Goal: Task Accomplishment & Management: Use online tool/utility

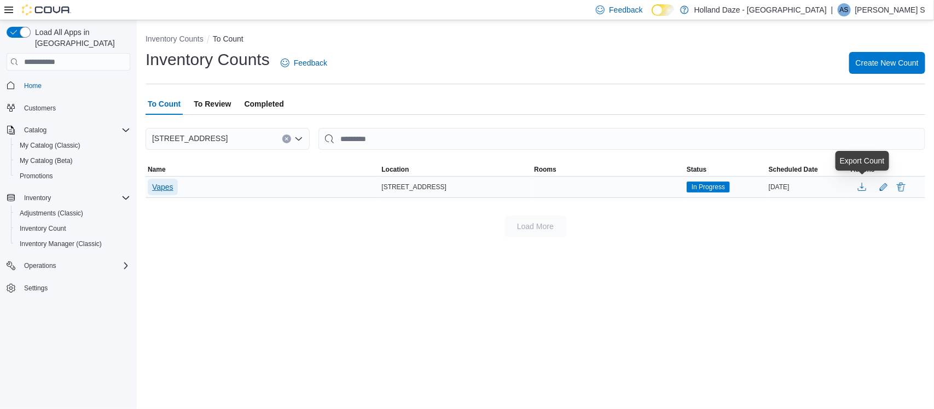
click at [154, 184] on span "Vapes" at bounding box center [162, 187] width 21 height 11
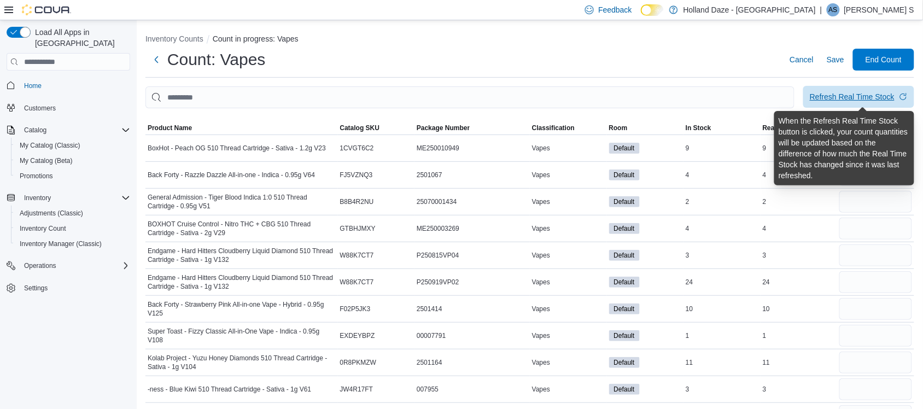
click at [837, 97] on div "Refresh Real Time Stock" at bounding box center [852, 96] width 85 height 11
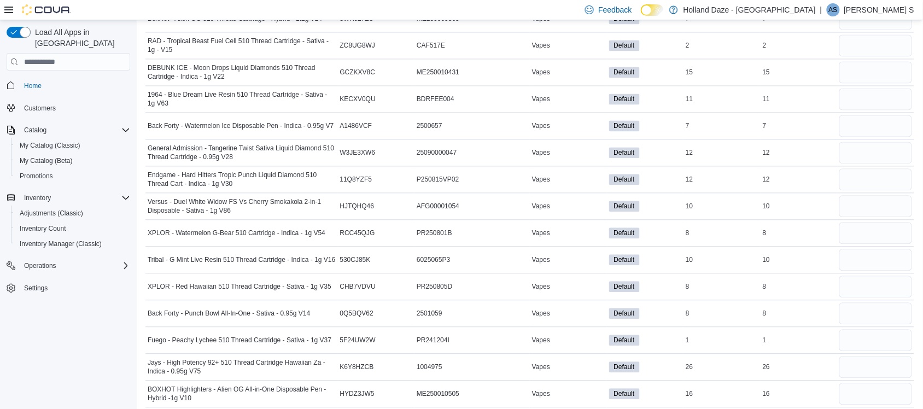
scroll to position [2912, 0]
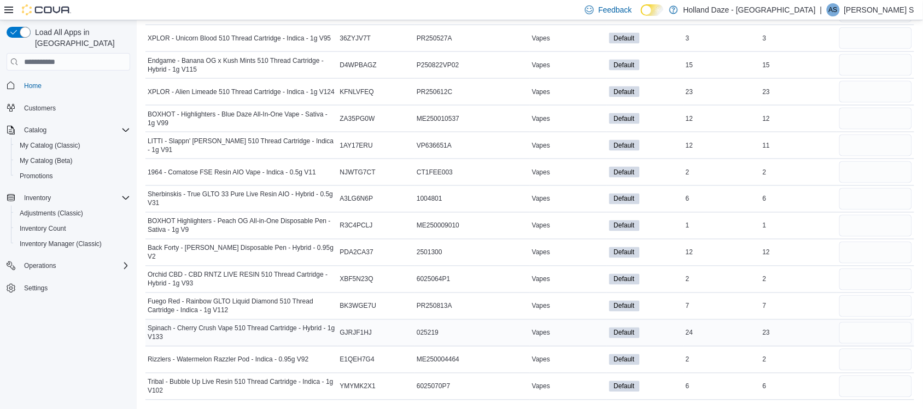
click at [544, 334] on span "Vapes" at bounding box center [541, 333] width 18 height 9
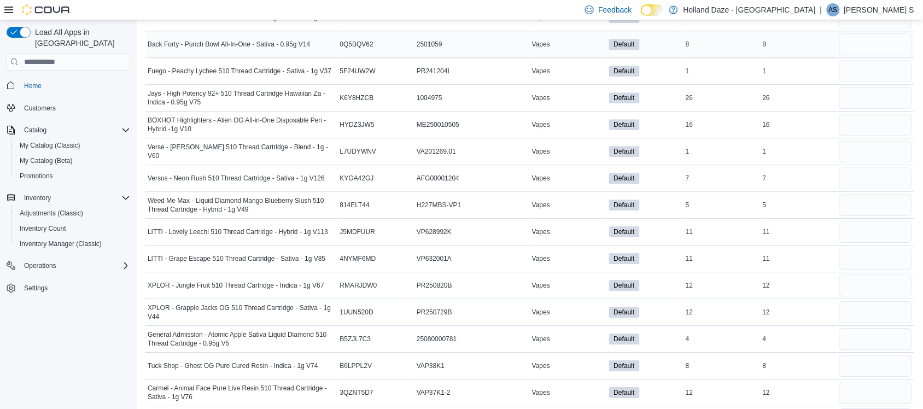
scroll to position [1990, 0]
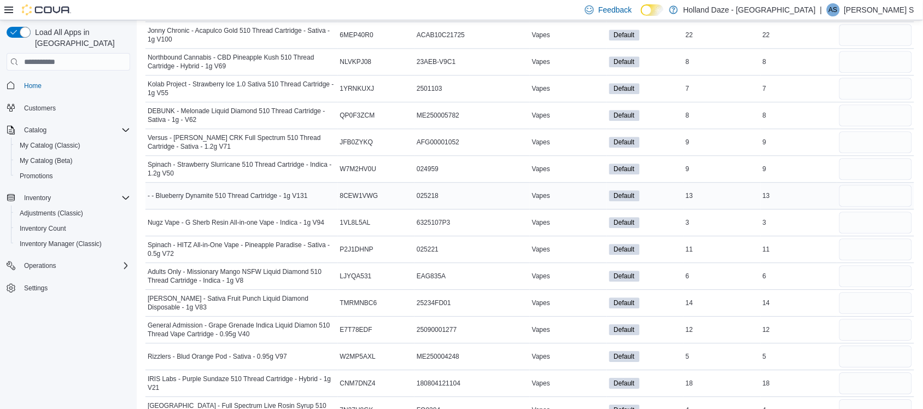
drag, startPoint x: 595, startPoint y: 196, endPoint x: 542, endPoint y: 194, distance: 53.1
click at [542, 194] on td "Vapes" at bounding box center [568, 196] width 77 height 27
click at [894, 204] on input "number" at bounding box center [876, 196] width 73 height 22
type input "**"
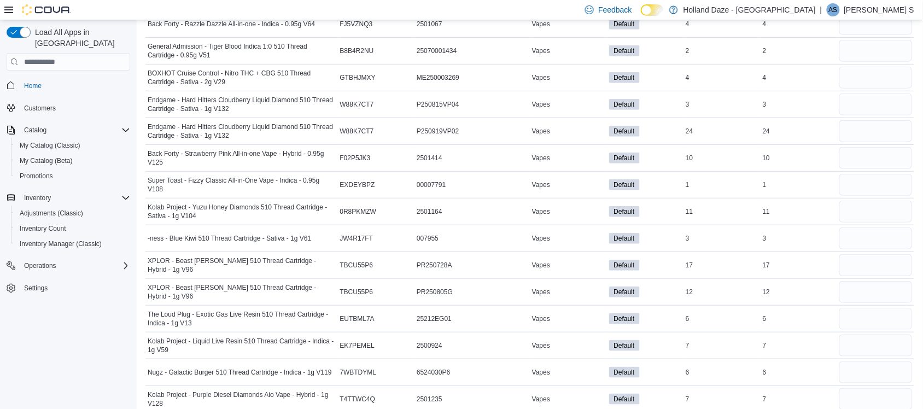
scroll to position [0, 0]
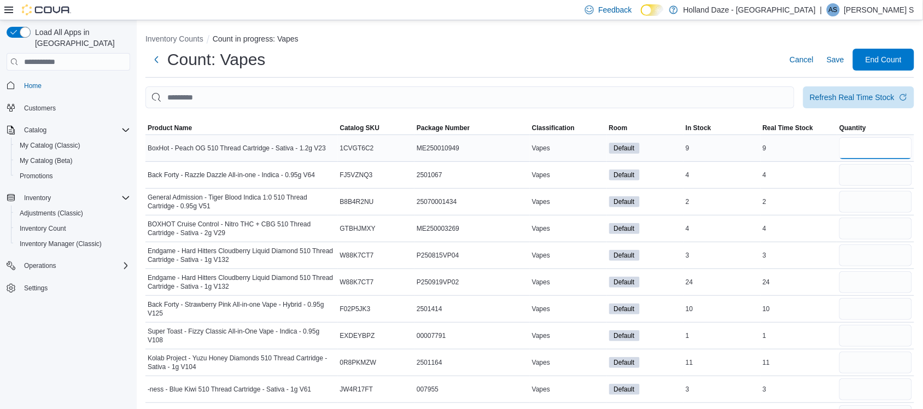
click at [884, 155] on input "number" at bounding box center [876, 148] width 73 height 22
type input "*"
click at [882, 173] on input "number" at bounding box center [876, 175] width 73 height 22
type input "*"
click at [874, 200] on input "number" at bounding box center [876, 202] width 73 height 22
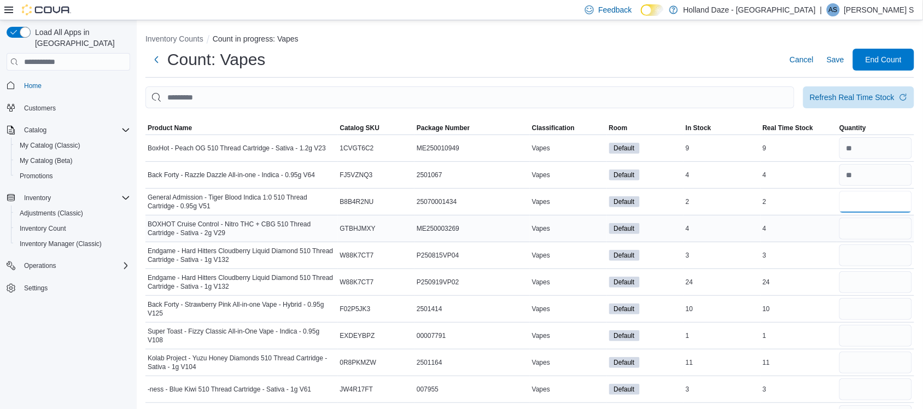
type input "*"
click at [868, 231] on input "number" at bounding box center [876, 229] width 73 height 22
type input "*"
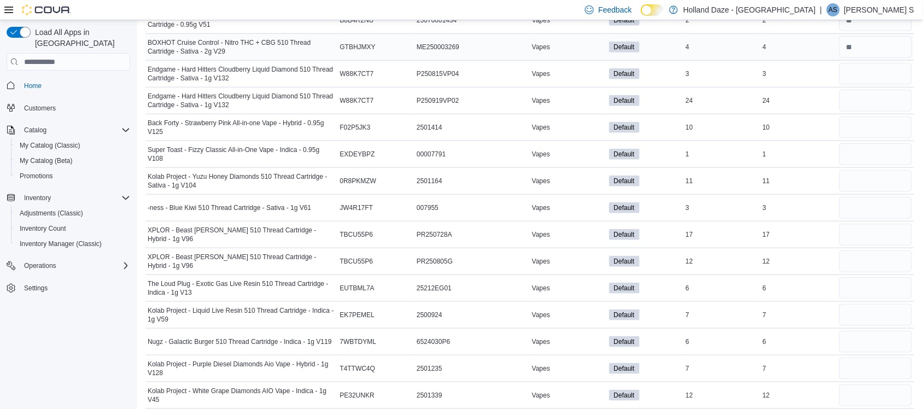
scroll to position [182, 0]
click at [887, 67] on input "number" at bounding box center [876, 73] width 73 height 22
type input "*"
click at [873, 102] on input "number" at bounding box center [876, 100] width 73 height 22
type input "**"
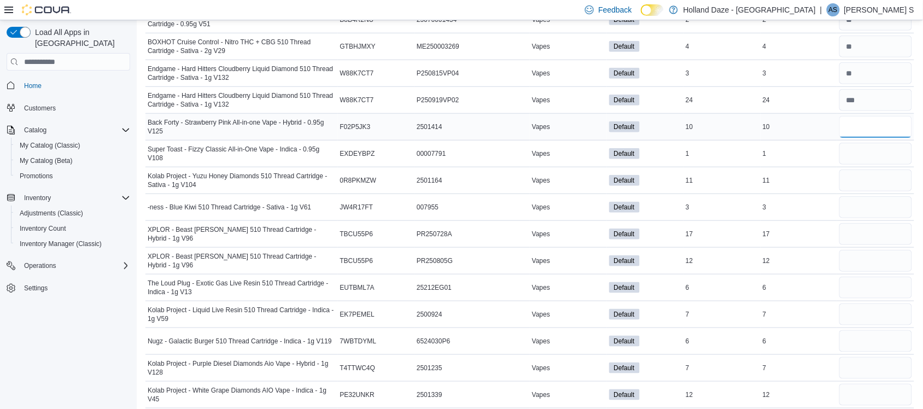
click at [871, 118] on input "number" at bounding box center [876, 127] width 73 height 22
type input "**"
click at [867, 155] on input "number" at bounding box center [876, 154] width 73 height 22
type input "*"
click at [859, 187] on input "number" at bounding box center [876, 181] width 73 height 22
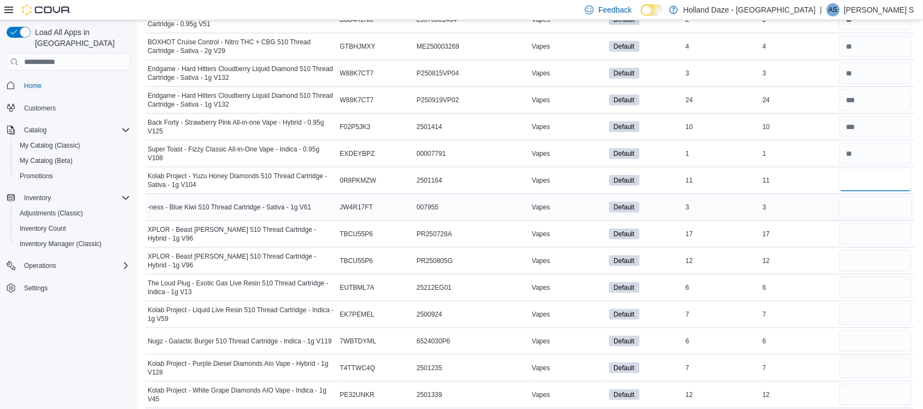
type input "**"
click at [862, 209] on input "number" at bounding box center [876, 207] width 73 height 22
type input "*"
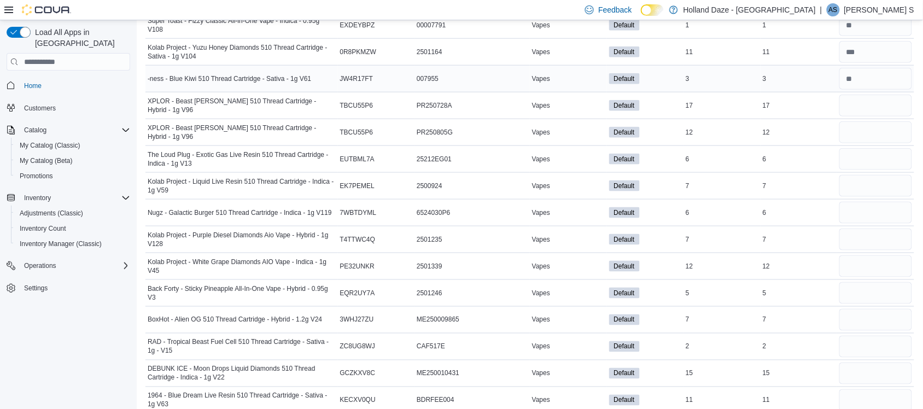
scroll to position [312, 0]
click at [884, 94] on div at bounding box center [876, 104] width 77 height 26
click at [887, 115] on input "number" at bounding box center [876, 105] width 73 height 22
type input "**"
click at [878, 135] on input "number" at bounding box center [876, 131] width 73 height 22
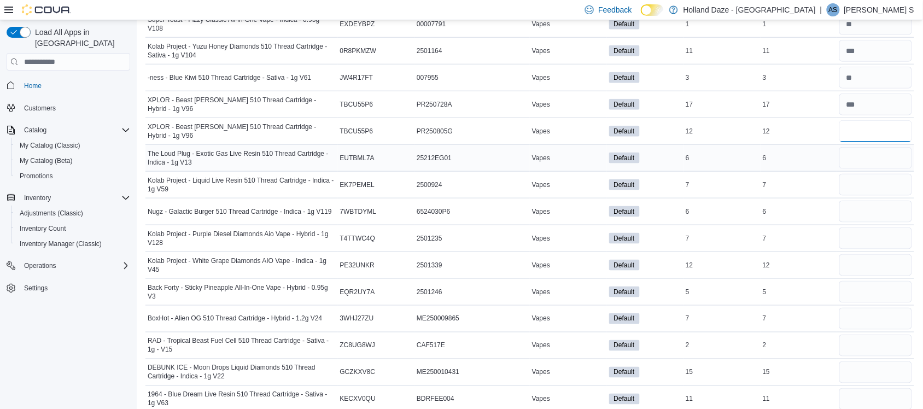
type input "**"
click at [873, 164] on input "number" at bounding box center [876, 158] width 73 height 22
type input "*"
click at [869, 184] on input "number" at bounding box center [876, 185] width 73 height 22
type input "*"
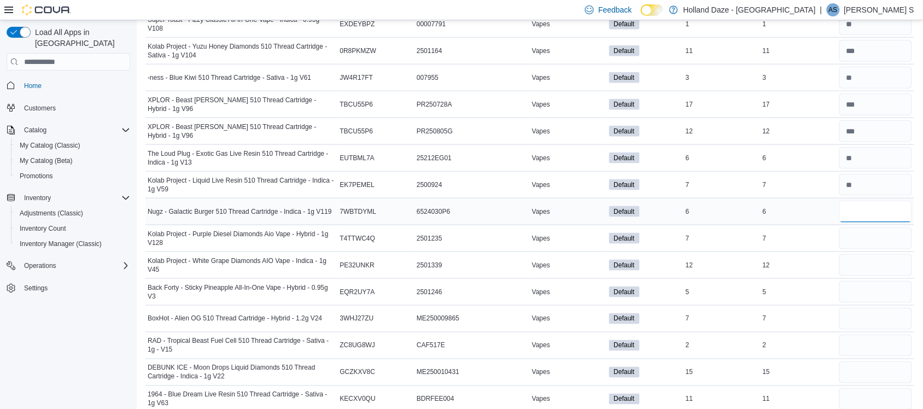
click at [863, 217] on input "number" at bounding box center [876, 212] width 73 height 22
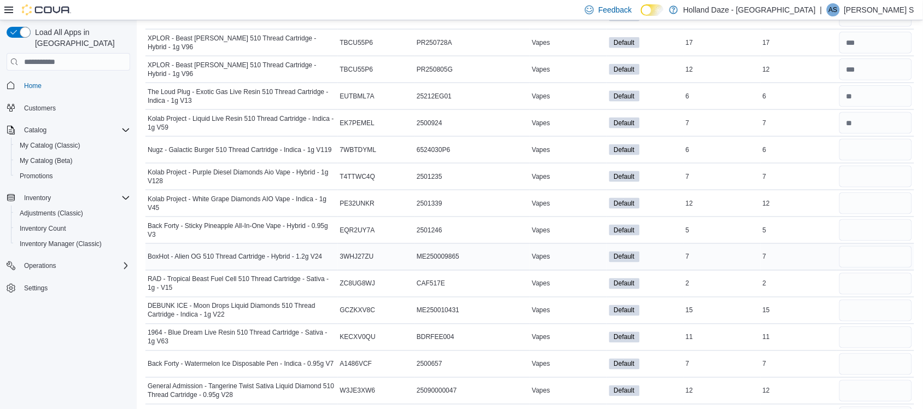
scroll to position [373, 0]
click at [860, 148] on input "number" at bounding box center [876, 151] width 73 height 22
type input "*"
click at [867, 178] on input "number" at bounding box center [876, 177] width 73 height 22
type input "*"
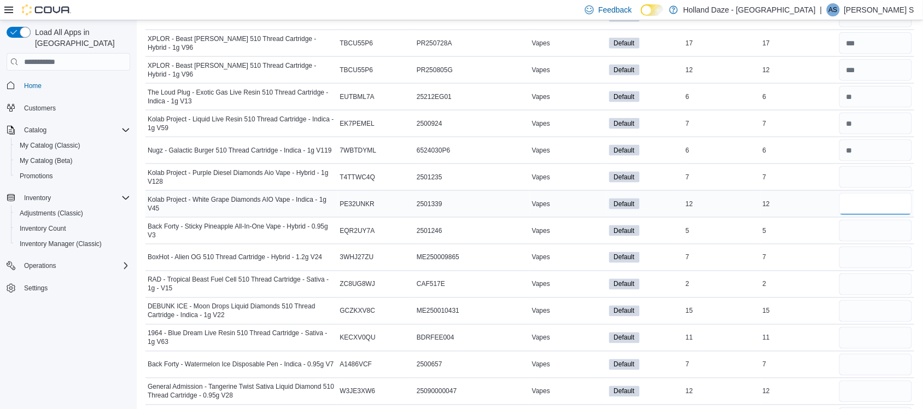
click at [859, 204] on input "number" at bounding box center [876, 204] width 73 height 22
type input "**"
click at [879, 227] on input "number" at bounding box center [876, 231] width 73 height 22
type input "*"
click at [862, 265] on input "number" at bounding box center [876, 258] width 73 height 22
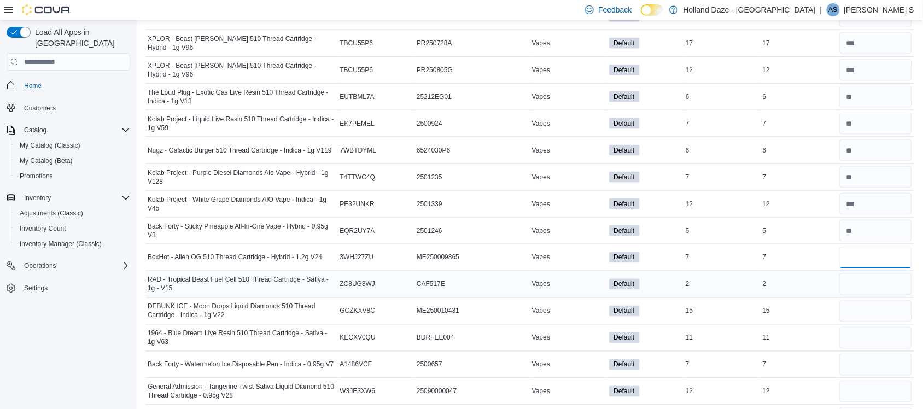
type input "*"
click at [865, 287] on input "number" at bounding box center [876, 285] width 73 height 22
type input "*"
click at [857, 313] on input "number" at bounding box center [876, 311] width 73 height 22
type input "**"
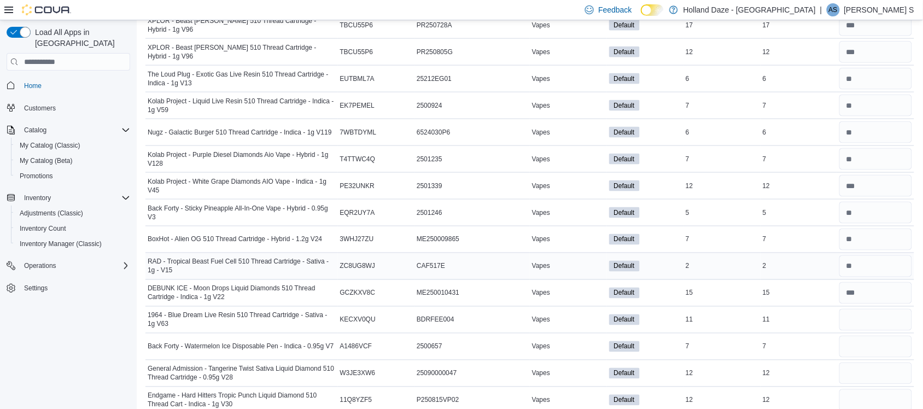
scroll to position [496, 0]
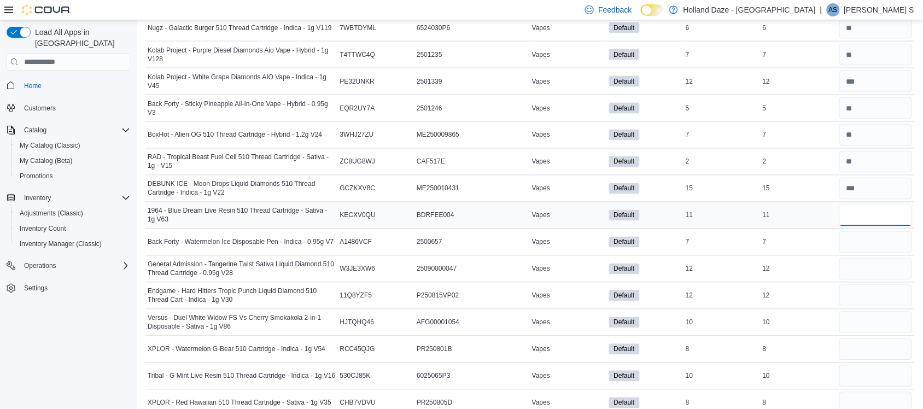
click at [873, 223] on input "number" at bounding box center [876, 216] width 73 height 22
type input "**"
click at [866, 243] on input "number" at bounding box center [876, 242] width 73 height 22
type input "*"
click at [859, 270] on input "number" at bounding box center [876, 269] width 73 height 22
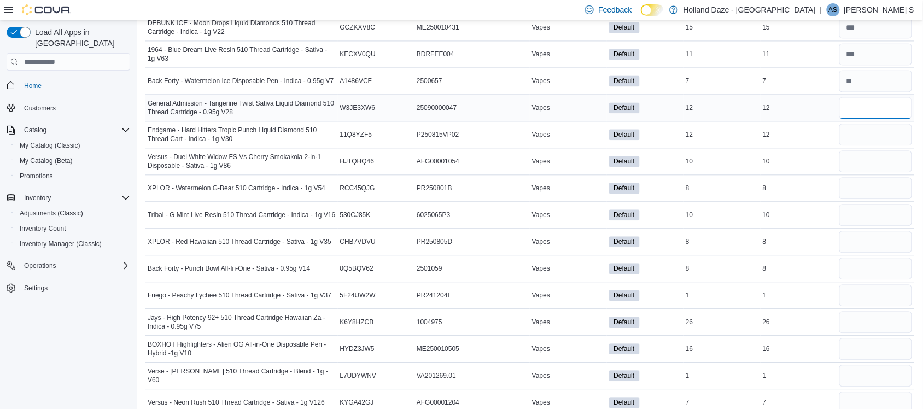
scroll to position [695, 0]
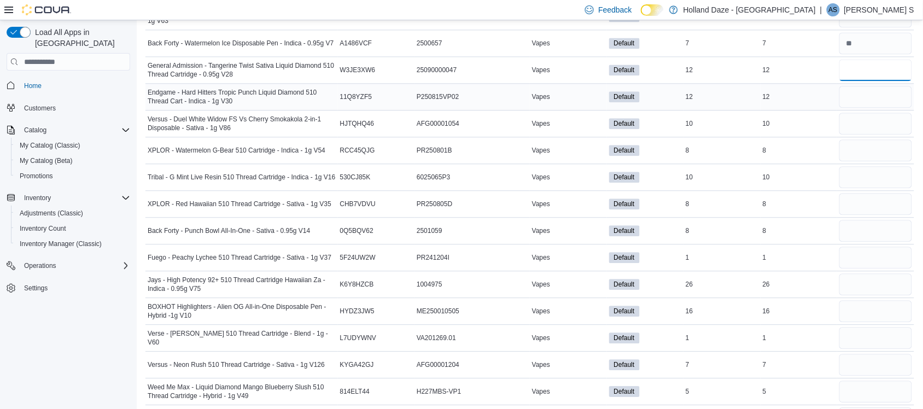
type input "**"
click at [880, 108] on input "number" at bounding box center [876, 97] width 73 height 22
type input "**"
click at [872, 126] on input "number" at bounding box center [876, 124] width 73 height 22
type input "**"
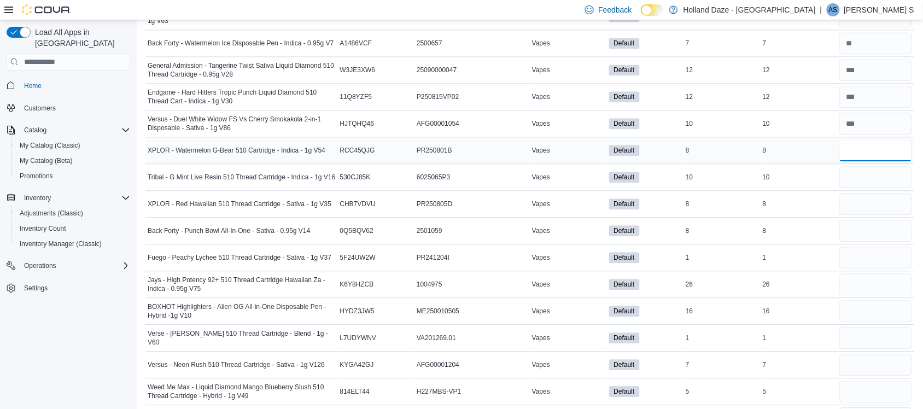
click at [865, 145] on input "number" at bounding box center [876, 151] width 73 height 22
type input "*"
click at [869, 176] on input "number" at bounding box center [876, 177] width 73 height 22
type input "**"
click at [862, 200] on input "number" at bounding box center [876, 204] width 73 height 22
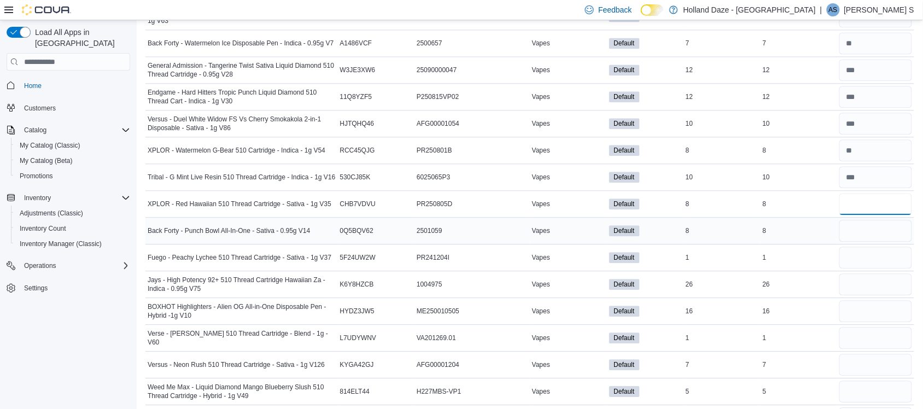
type input "*"
click at [853, 236] on input "number" at bounding box center [876, 231] width 73 height 22
type input "*"
drag, startPoint x: 861, startPoint y: 264, endPoint x: 862, endPoint y: 258, distance: 6.8
click at [862, 258] on input "number" at bounding box center [876, 258] width 73 height 22
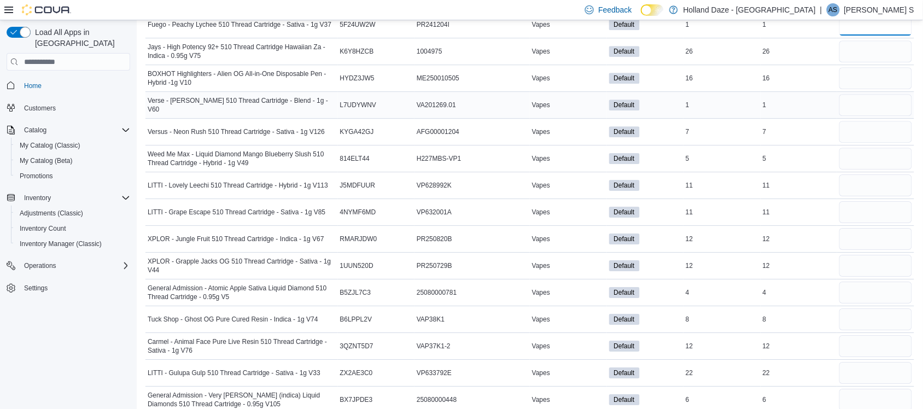
scroll to position [927, 0]
type input "*"
click at [877, 58] on input "number" at bounding box center [876, 52] width 73 height 22
type input "**"
click at [870, 83] on input "number" at bounding box center [876, 79] width 73 height 22
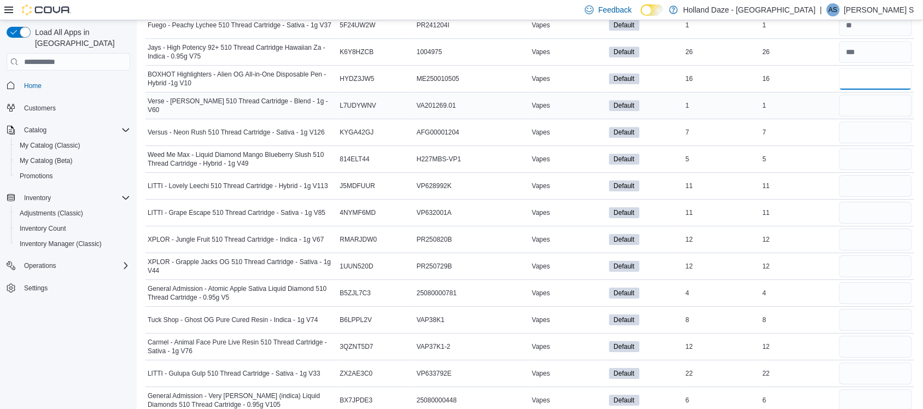
type input "**"
click at [863, 107] on input "number" at bounding box center [876, 106] width 73 height 22
type input "*"
click at [857, 136] on input "number" at bounding box center [876, 132] width 73 height 22
type input "*"
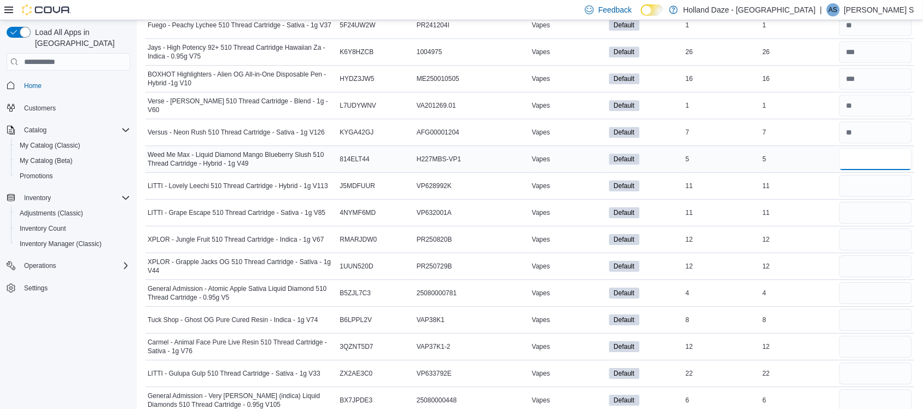
click at [859, 163] on input "number" at bounding box center [876, 159] width 73 height 22
type input "*"
click at [857, 179] on input "number" at bounding box center [876, 186] width 73 height 22
type input "**"
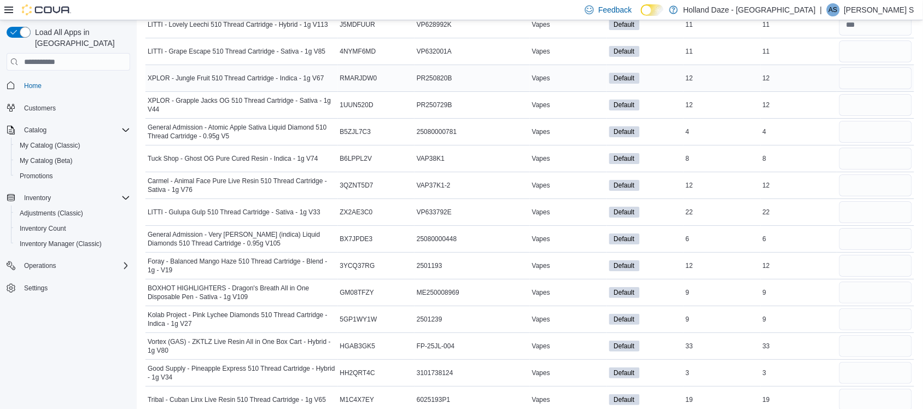
scroll to position [1088, 0]
click at [882, 56] on input "number" at bounding box center [876, 53] width 73 height 22
type input "**"
click at [882, 79] on input "number" at bounding box center [876, 79] width 73 height 22
type input "**"
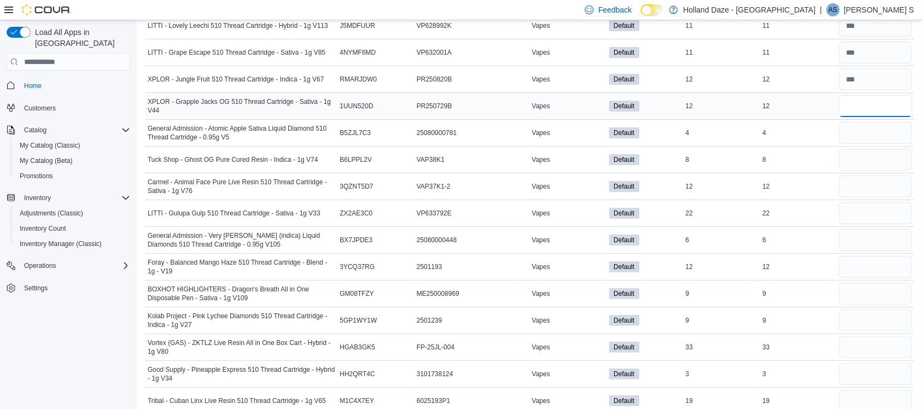
click at [873, 101] on input "number" at bounding box center [876, 106] width 73 height 22
type input "**"
click at [868, 135] on input "number" at bounding box center [876, 133] width 73 height 22
type input "*"
click at [859, 162] on input "number" at bounding box center [876, 160] width 73 height 22
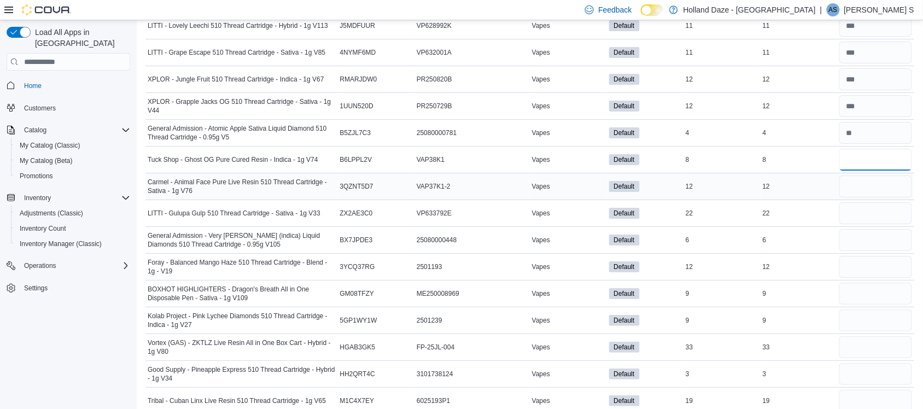
type input "*"
click at [855, 191] on input "number" at bounding box center [876, 187] width 73 height 22
type input "**"
click at [854, 224] on input "number" at bounding box center [876, 213] width 73 height 22
type input "**"
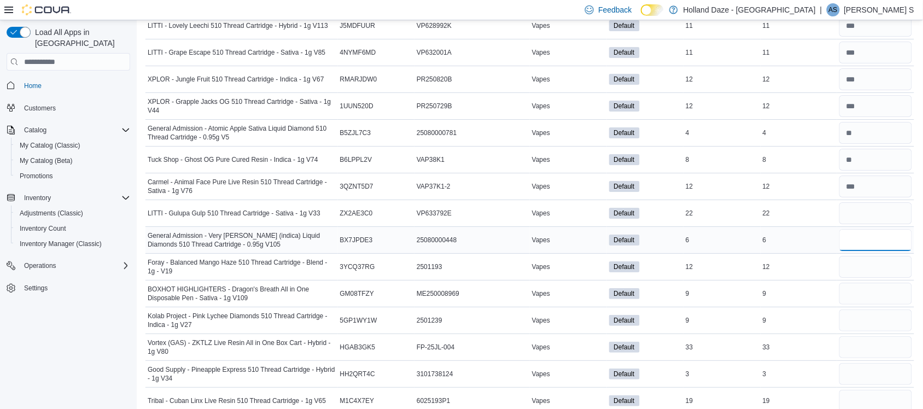
click at [858, 245] on input "number" at bounding box center [876, 240] width 73 height 22
type input "*"
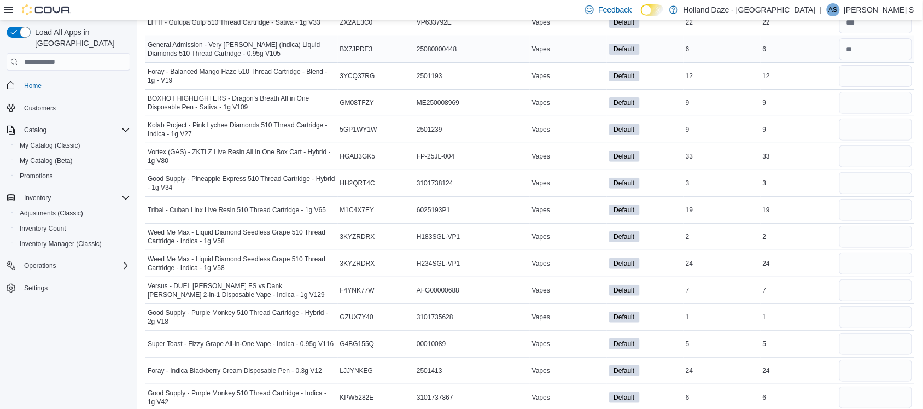
scroll to position [1279, 0]
click at [882, 86] on input "number" at bounding box center [876, 76] width 73 height 22
type input "**"
click at [879, 109] on input "number" at bounding box center [876, 102] width 73 height 22
type input "*"
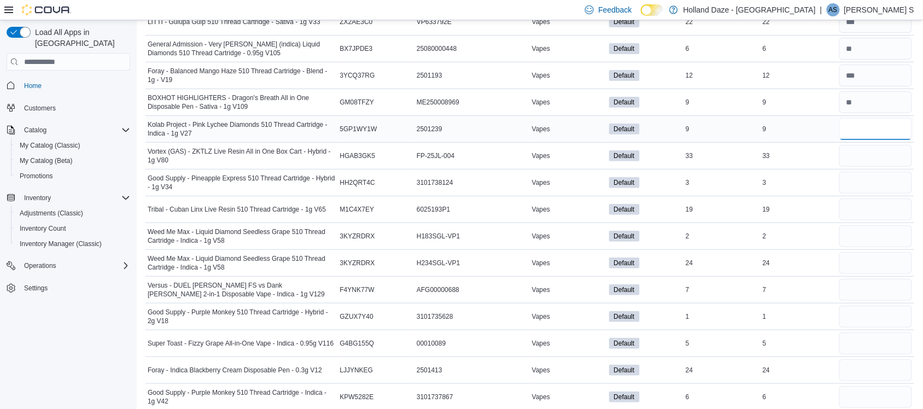
click at [870, 131] on input "number" at bounding box center [876, 129] width 73 height 22
type input "*"
click at [863, 160] on input "number" at bounding box center [876, 156] width 73 height 22
type input "**"
click at [861, 186] on input "number" at bounding box center [876, 183] width 73 height 22
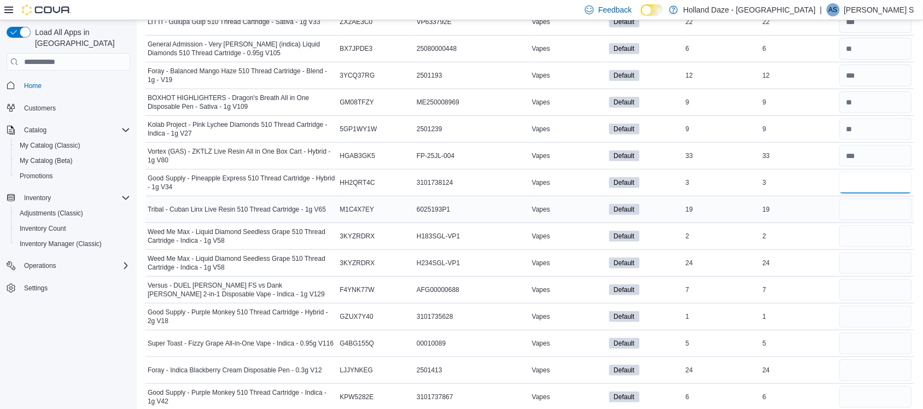
type input "*"
click at [857, 217] on input "number" at bounding box center [876, 210] width 73 height 22
type input "**"
click at [854, 240] on input "number" at bounding box center [876, 236] width 73 height 22
type input "*"
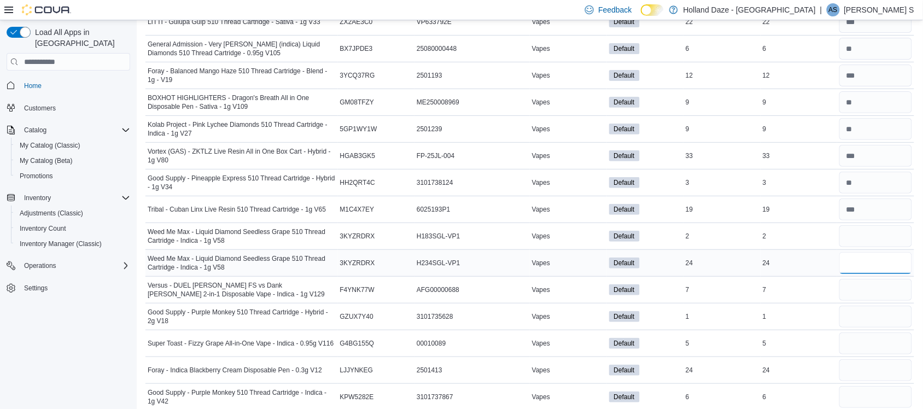
click at [862, 271] on input "number" at bounding box center [876, 263] width 73 height 22
type input "**"
click at [857, 297] on input "number" at bounding box center [876, 290] width 73 height 22
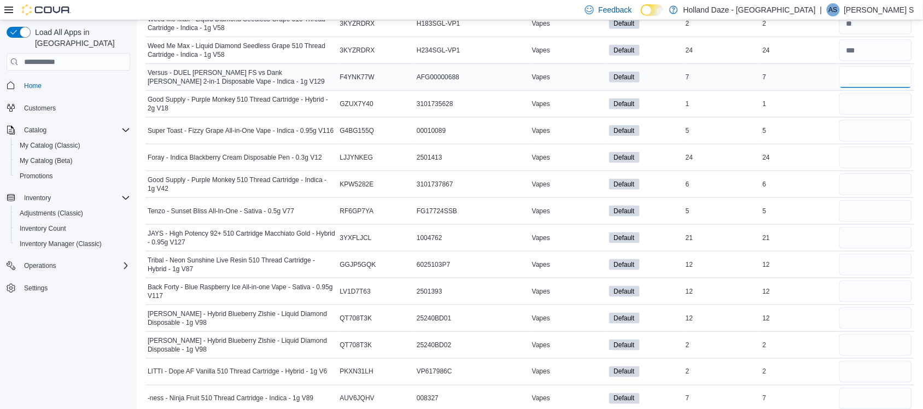
scroll to position [1492, 0]
type input "*"
click at [871, 109] on input "number" at bounding box center [876, 103] width 73 height 22
type input "*"
click at [862, 135] on input "number" at bounding box center [876, 130] width 73 height 22
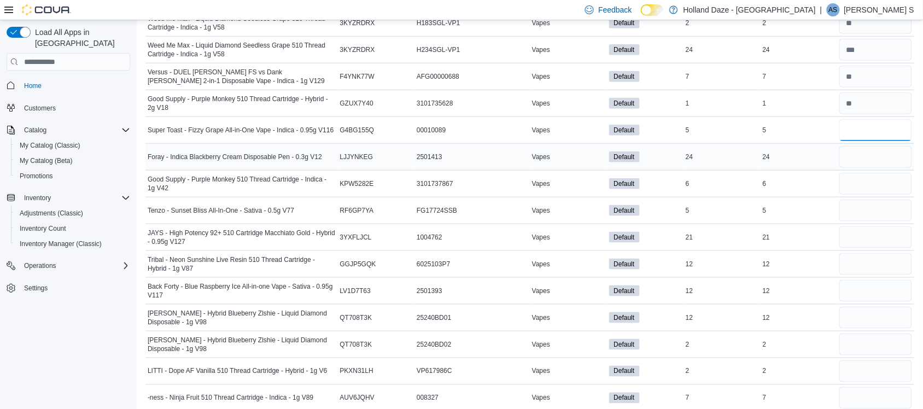
type input "*"
click at [860, 156] on input "number" at bounding box center [876, 157] width 73 height 22
type input "**"
click at [856, 179] on input "number" at bounding box center [876, 184] width 73 height 22
type input "*"
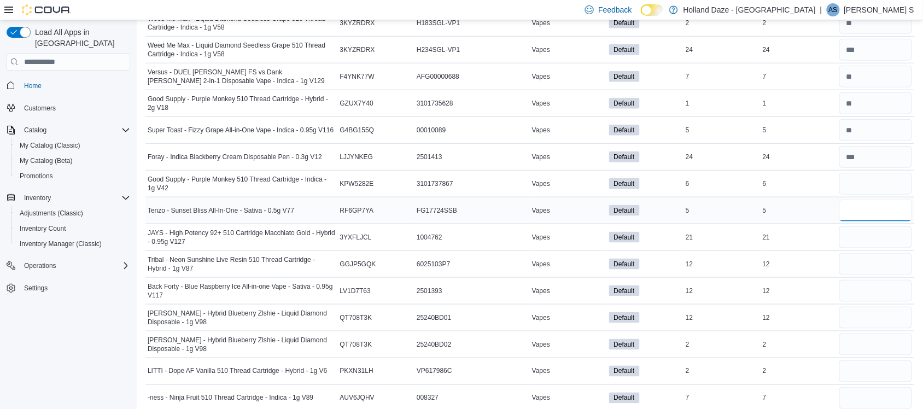
click at [852, 218] on input "number" at bounding box center [876, 211] width 73 height 22
type input "*"
click at [852, 243] on input "number" at bounding box center [876, 237] width 73 height 22
type input "**"
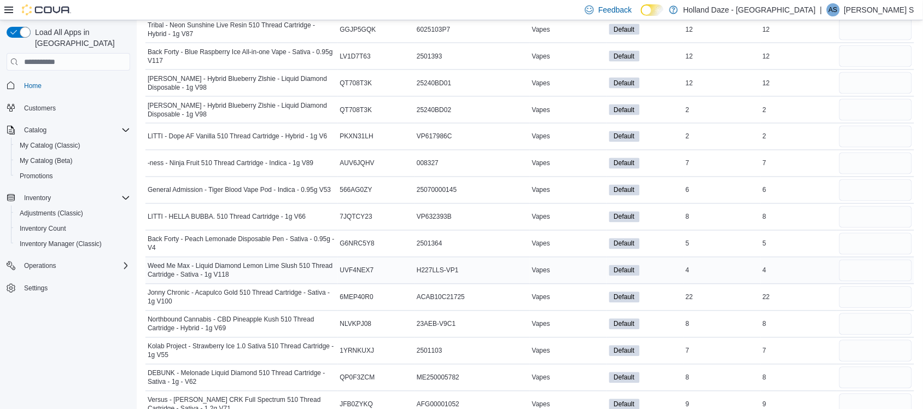
scroll to position [1670, 0]
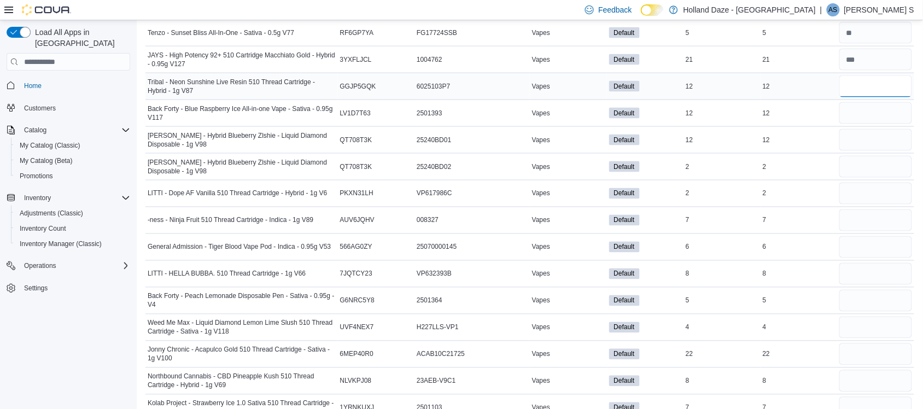
click at [884, 97] on input "number" at bounding box center [876, 86] width 73 height 22
type input "**"
click at [876, 124] on input "number" at bounding box center [876, 113] width 73 height 22
type input "**"
click at [868, 151] on input "number" at bounding box center [876, 140] width 73 height 22
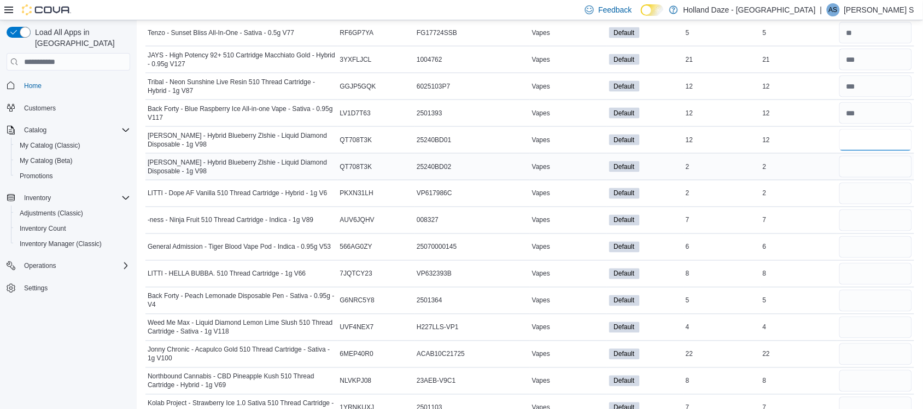
type input "**"
click at [867, 175] on input "number" at bounding box center [876, 167] width 73 height 22
type input "*"
click at [862, 205] on input "number" at bounding box center [876, 194] width 73 height 22
type input "*"
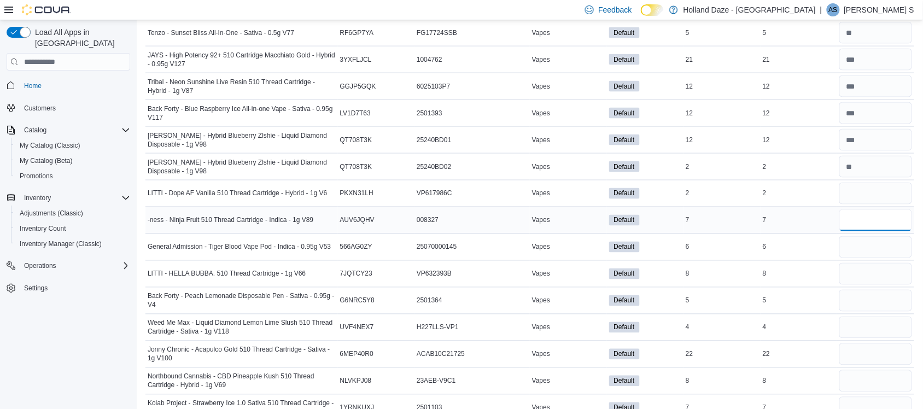
click at [859, 231] on input "number" at bounding box center [876, 221] width 73 height 22
type input "*"
click at [856, 248] on input "number" at bounding box center [876, 247] width 73 height 22
type input "*"
click at [852, 280] on input "number" at bounding box center [876, 274] width 73 height 22
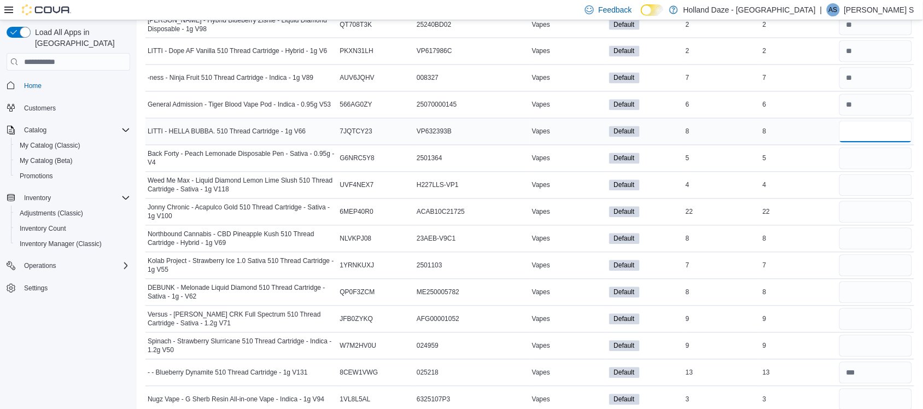
scroll to position [1871, 0]
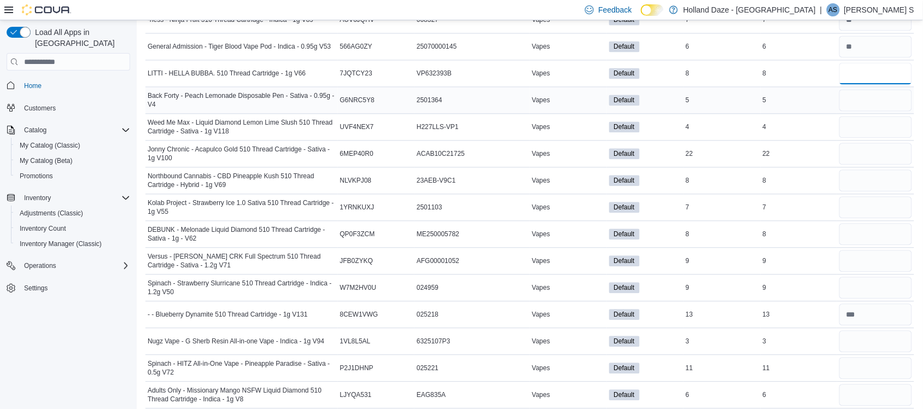
type input "*"
click at [870, 100] on input "number" at bounding box center [876, 100] width 73 height 22
type input "*"
click at [865, 138] on input "number" at bounding box center [876, 127] width 73 height 22
type input "*"
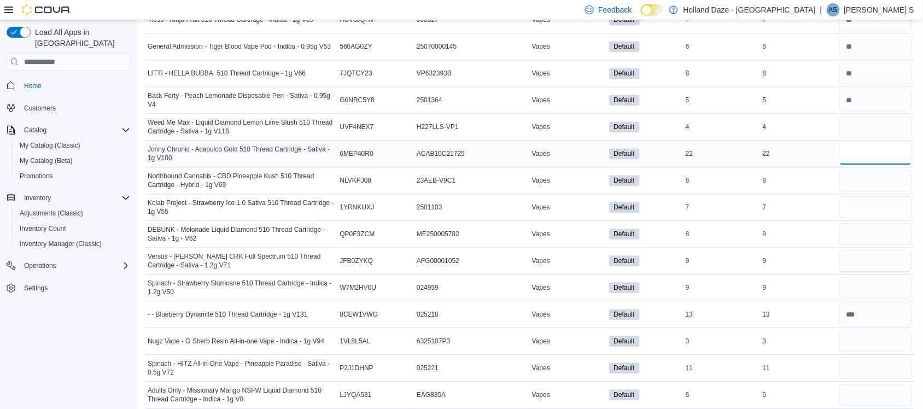
click at [863, 160] on input "number" at bounding box center [876, 154] width 73 height 22
click at [863, 160] on input "*" at bounding box center [876, 154] width 73 height 22
type input "**"
click at [857, 191] on input "number" at bounding box center [876, 181] width 73 height 22
type input "*"
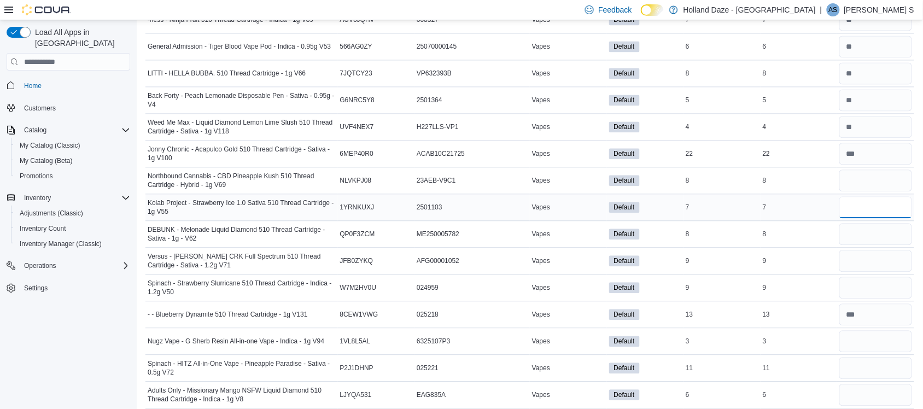
click at [852, 212] on input "number" at bounding box center [876, 207] width 73 height 22
type input "*"
click at [851, 245] on input "number" at bounding box center [876, 234] width 73 height 22
type input "*"
click at [851, 272] on input "number" at bounding box center [876, 261] width 73 height 22
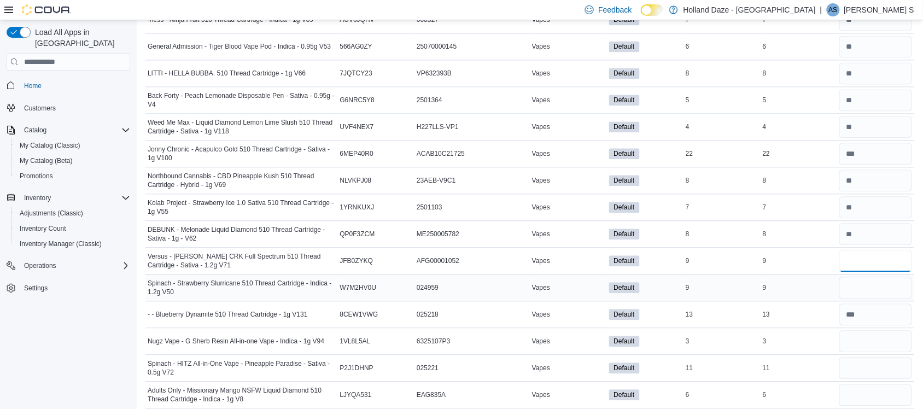
type input "*"
click at [852, 294] on input "number" at bounding box center [876, 288] width 73 height 22
type input "*"
click at [855, 344] on input "number" at bounding box center [876, 341] width 73 height 22
type input "*"
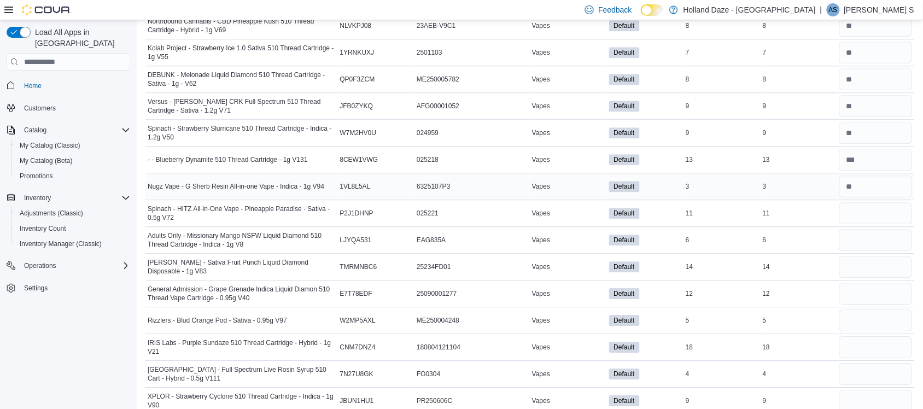
scroll to position [2027, 0]
drag, startPoint x: 858, startPoint y: 220, endPoint x: 874, endPoint y: 206, distance: 21.7
click at [874, 196] on input "number" at bounding box center [876, 186] width 73 height 22
click at [870, 220] on input "number" at bounding box center [876, 212] width 73 height 22
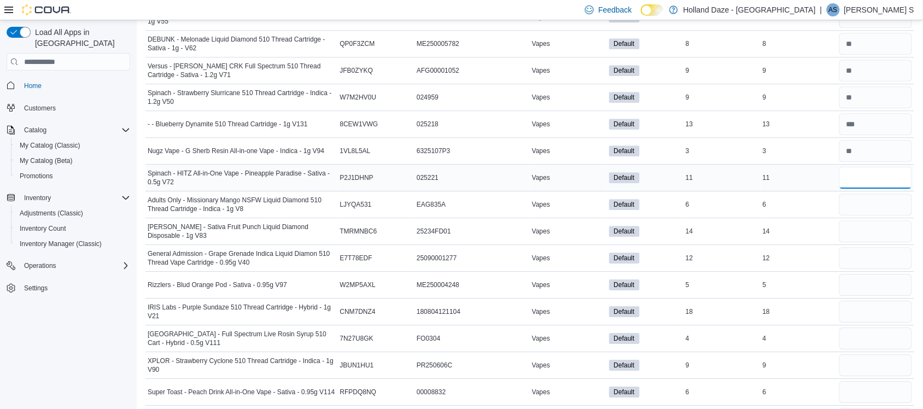
scroll to position [2063, 0]
type input "**"
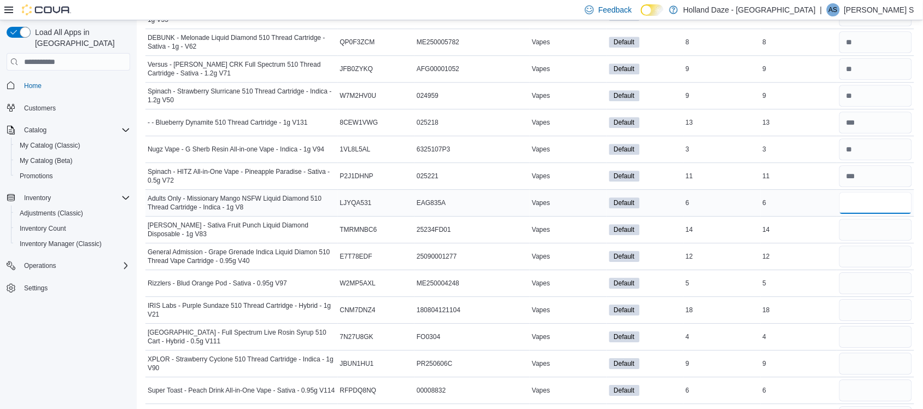
drag, startPoint x: 868, startPoint y: 209, endPoint x: 875, endPoint y: 211, distance: 7.3
click at [875, 211] on input "number" at bounding box center [876, 203] width 73 height 22
type input "*"
click at [868, 236] on input "number" at bounding box center [876, 230] width 73 height 22
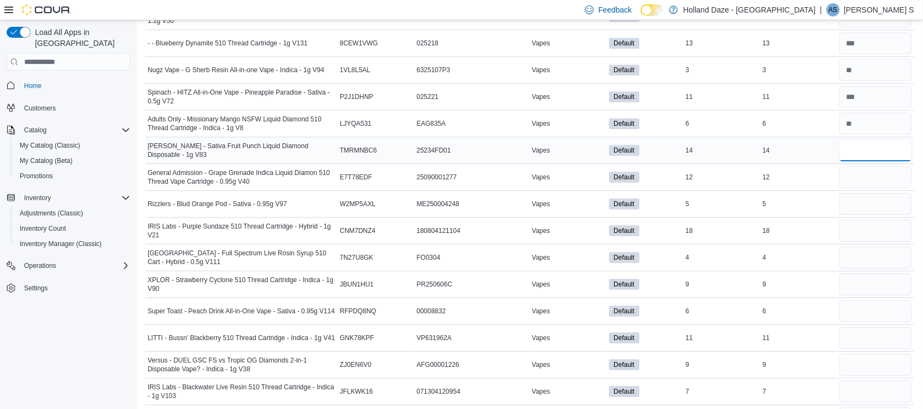
scroll to position [2150, 0]
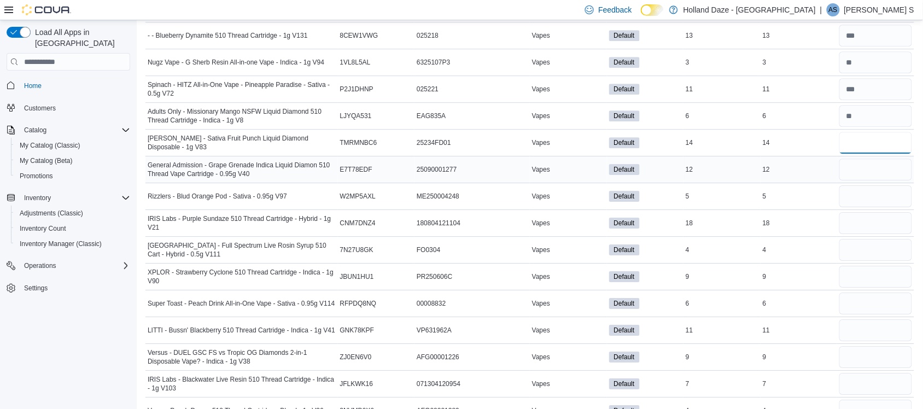
type input "**"
click at [870, 181] on input "number" at bounding box center [876, 170] width 73 height 22
type input "**"
click at [863, 201] on input "number" at bounding box center [876, 196] width 73 height 22
type input "*"
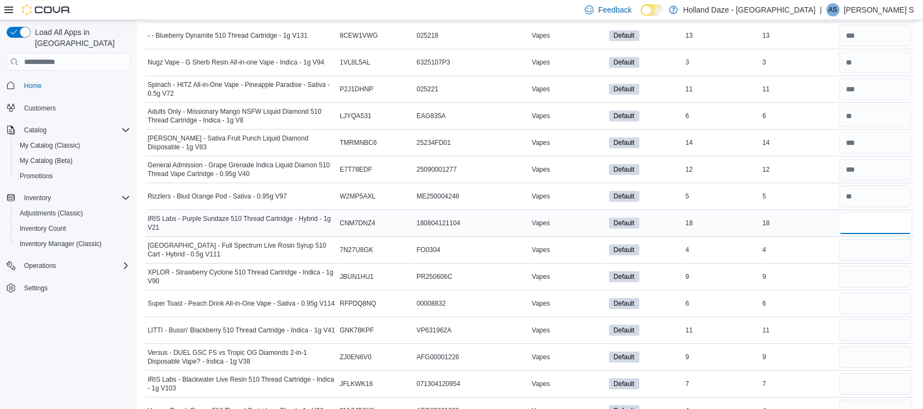
click at [859, 233] on input "number" at bounding box center [876, 223] width 73 height 22
type input "**"
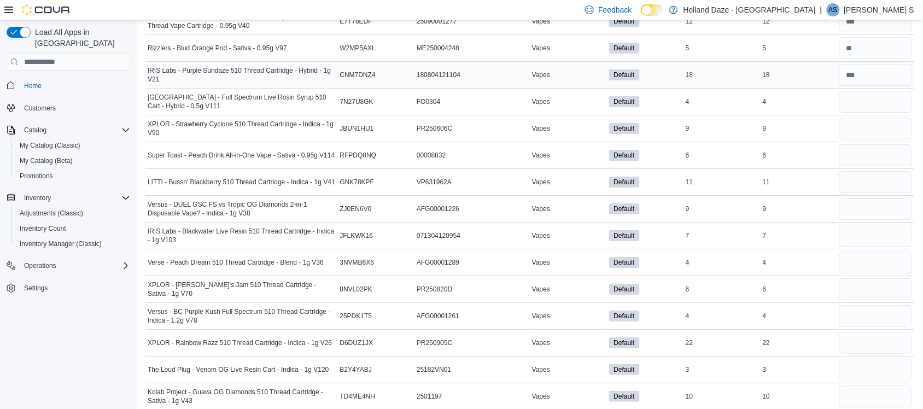
scroll to position [2299, 0]
click at [872, 107] on input "number" at bounding box center [876, 101] width 73 height 22
type input "*"
click at [861, 139] on input "number" at bounding box center [876, 128] width 73 height 22
type input "*"
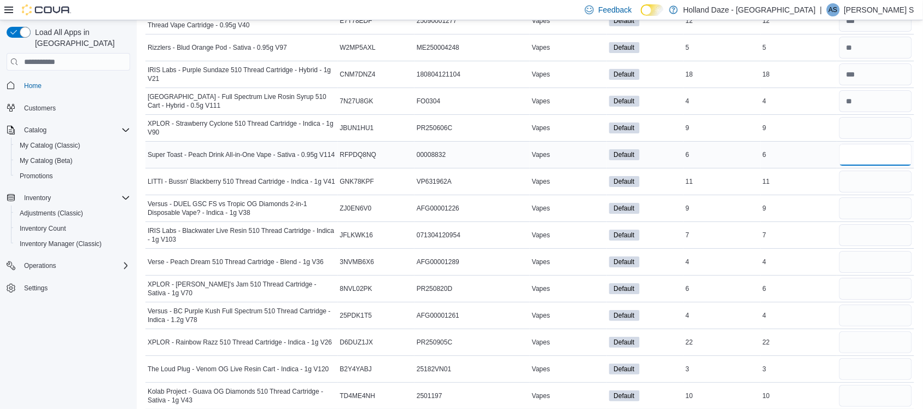
click at [855, 166] on input "number" at bounding box center [876, 155] width 73 height 22
type input "*"
click at [851, 193] on input "number" at bounding box center [876, 182] width 73 height 22
type input "**"
click at [850, 219] on input "number" at bounding box center [876, 208] width 73 height 22
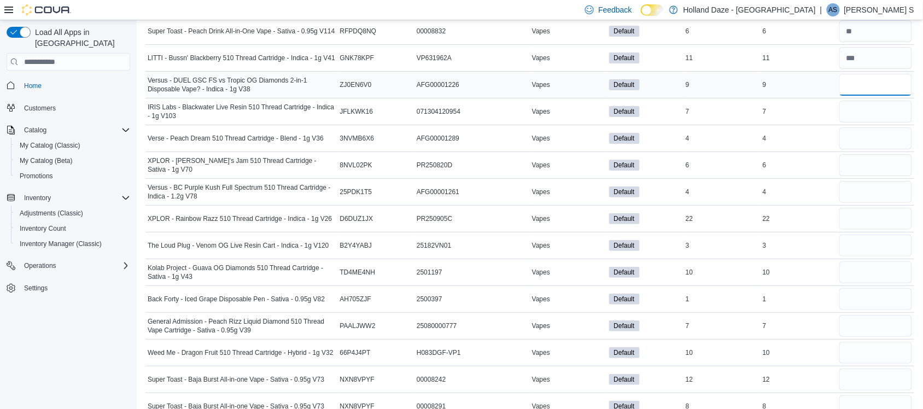
scroll to position [2430, 0]
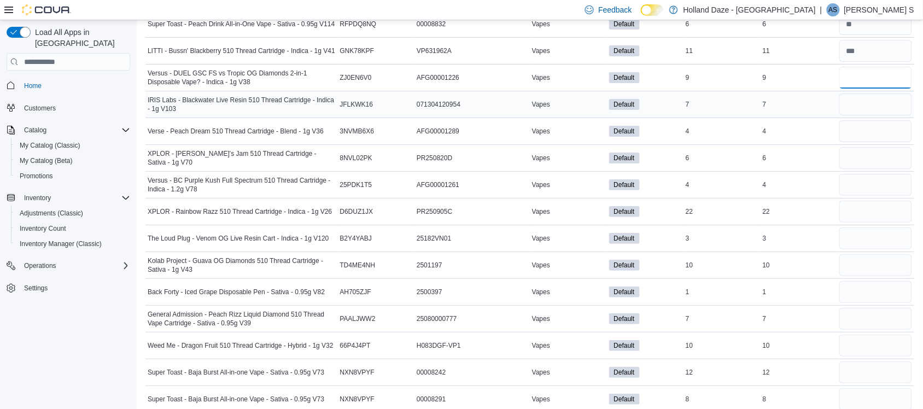
type input "*"
click at [861, 115] on input "number" at bounding box center [876, 105] width 73 height 22
type input "*"
click at [858, 142] on input "number" at bounding box center [876, 131] width 73 height 22
type input "*"
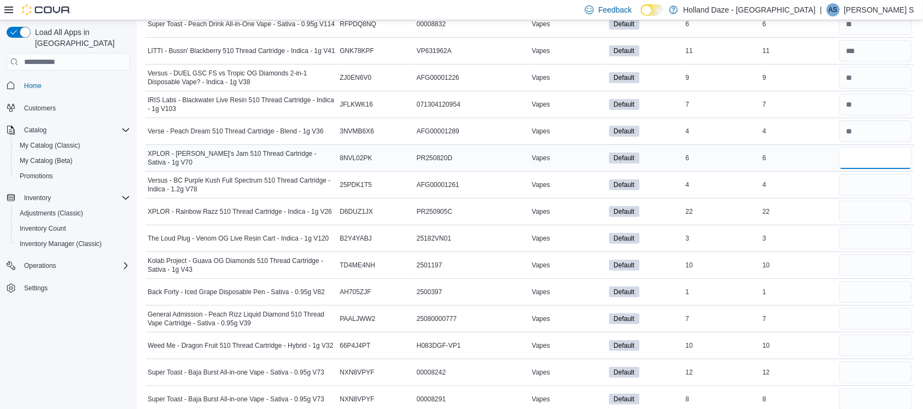
click at [857, 169] on input "number" at bounding box center [876, 158] width 73 height 22
type input "*"
click at [854, 196] on input "number" at bounding box center [876, 185] width 73 height 22
type input "*"
click at [851, 220] on input "number" at bounding box center [876, 212] width 73 height 22
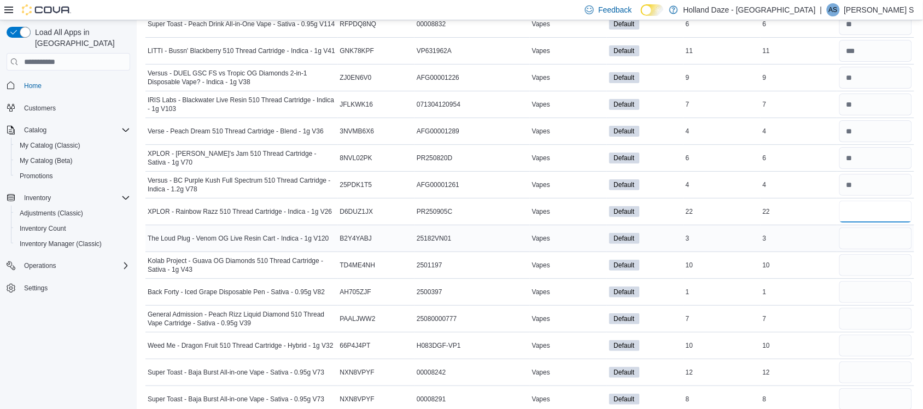
type input "**"
click at [856, 249] on input "number" at bounding box center [876, 239] width 73 height 22
type input "*"
click at [856, 276] on input "number" at bounding box center [876, 265] width 73 height 22
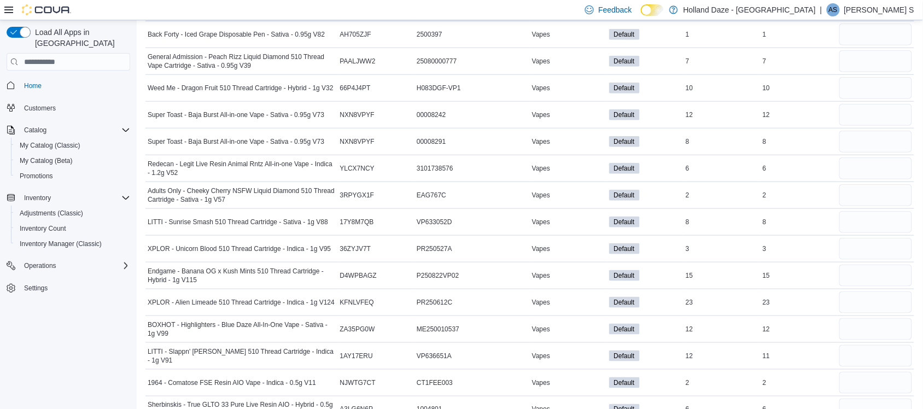
type input "**"
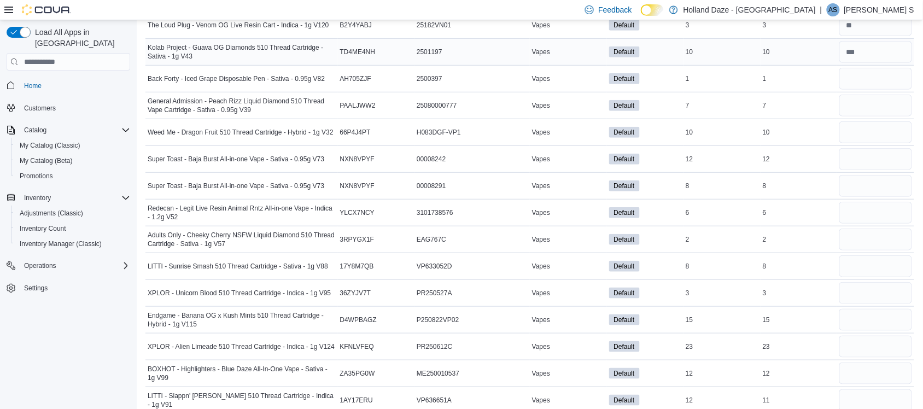
scroll to position [2641, 0]
click at [876, 90] on input "number" at bounding box center [876, 80] width 73 height 22
type input "*"
click at [876, 111] on input "number" at bounding box center [876, 107] width 73 height 22
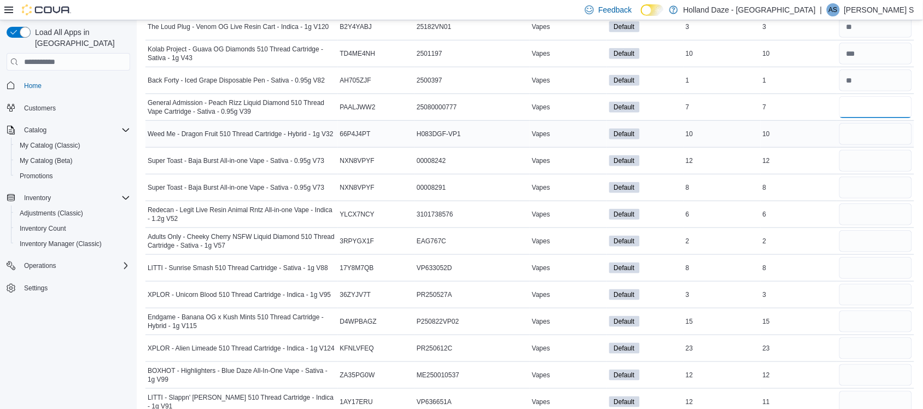
type input "*"
click at [867, 141] on input "number" at bounding box center [876, 134] width 73 height 22
type input "**"
click at [868, 171] on input "number" at bounding box center [876, 161] width 73 height 22
type input "**"
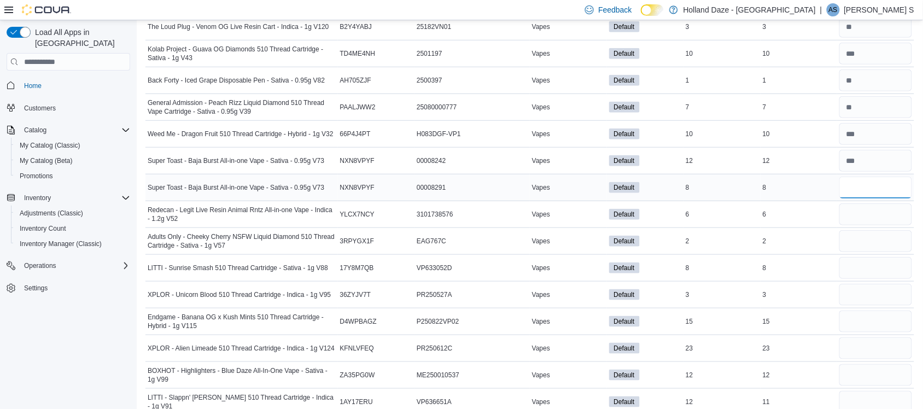
click at [865, 197] on input "number" at bounding box center [876, 188] width 73 height 22
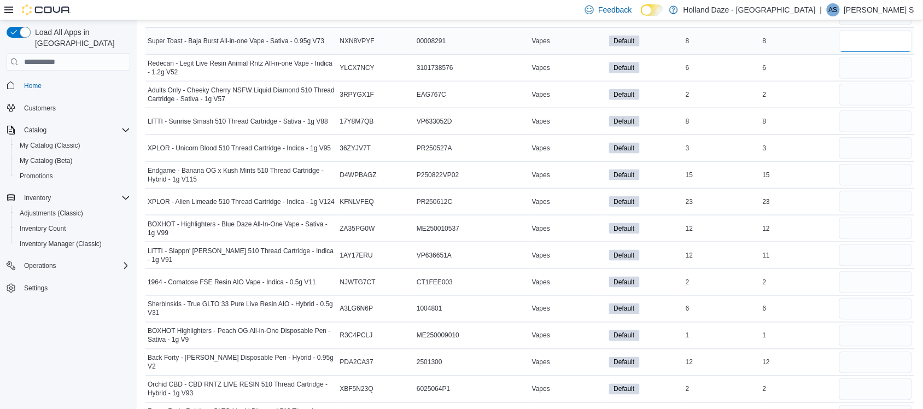
scroll to position [2788, 0]
click at [878, 78] on input "number" at bounding box center [876, 67] width 73 height 22
click at [863, 105] on input "number" at bounding box center [876, 94] width 73 height 22
click at [873, 130] on input "number" at bounding box center [876, 121] width 73 height 22
click at [871, 158] on input "number" at bounding box center [876, 148] width 73 height 22
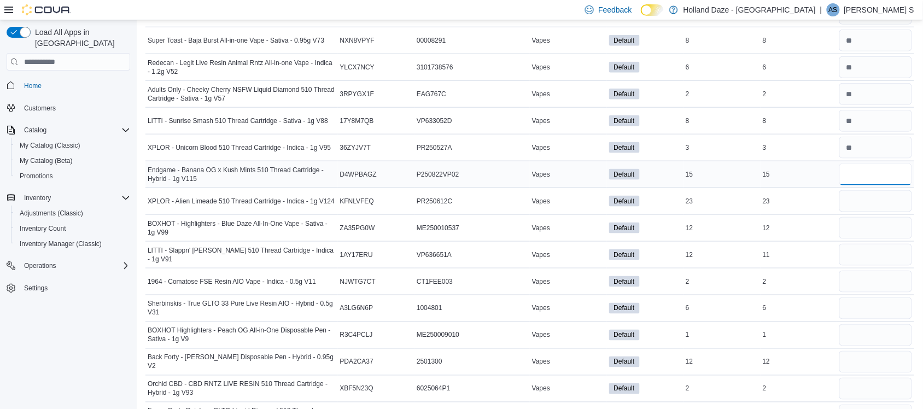
click at [871, 185] on input "number" at bounding box center [876, 175] width 73 height 22
click at [863, 212] on input "number" at bounding box center [876, 201] width 73 height 22
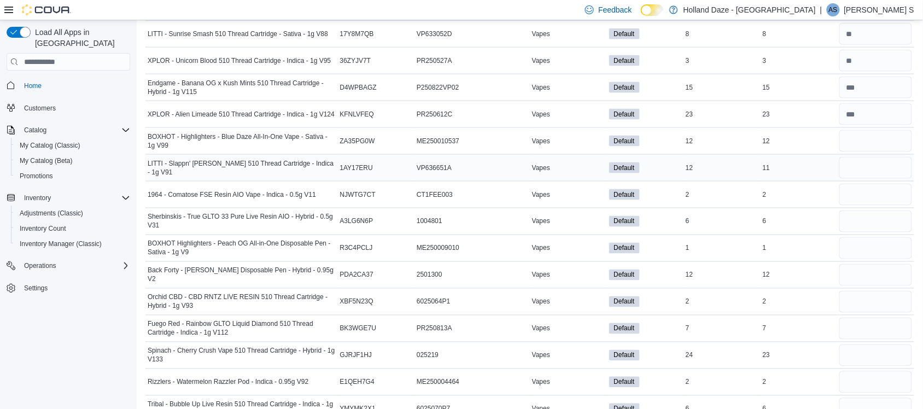
scroll to position [2912, 0]
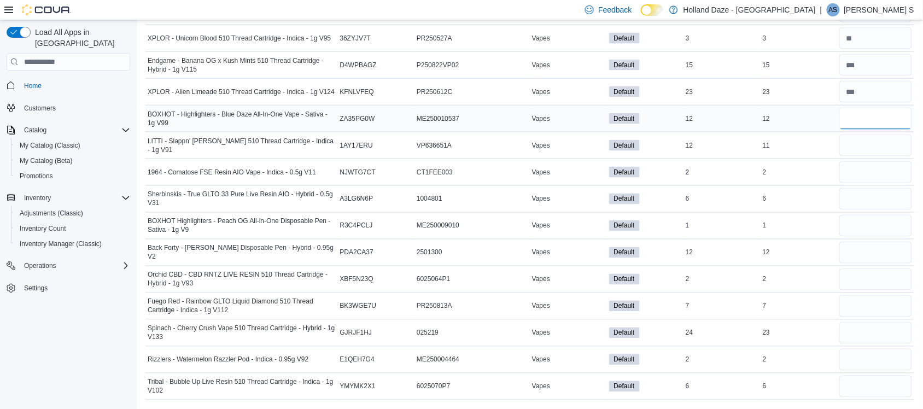
click at [866, 115] on input "number" at bounding box center [876, 119] width 73 height 22
click at [864, 148] on input "number" at bounding box center [876, 146] width 73 height 22
click at [863, 173] on input "number" at bounding box center [876, 172] width 73 height 22
click at [858, 197] on input "number" at bounding box center [876, 199] width 73 height 22
click at [876, 230] on input "number" at bounding box center [876, 226] width 73 height 22
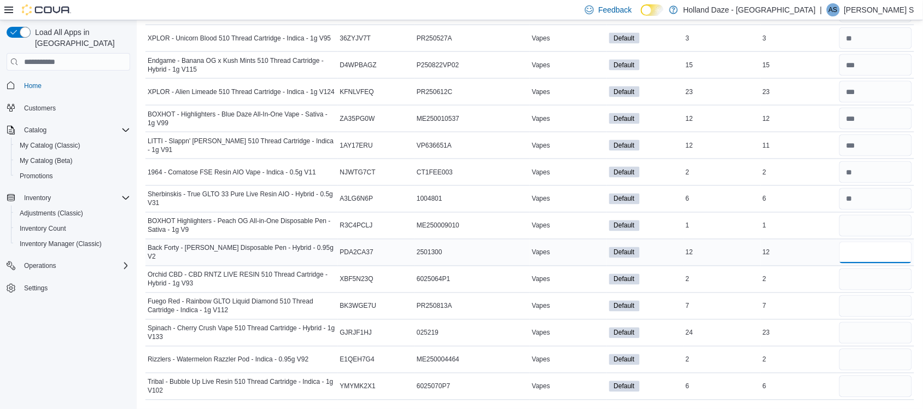
click at [870, 242] on input "number" at bounding box center [876, 253] width 73 height 22
click at [870, 285] on input "number" at bounding box center [876, 280] width 73 height 22
click at [859, 300] on input "number" at bounding box center [876, 306] width 73 height 22
click at [853, 338] on input "number" at bounding box center [876, 333] width 73 height 22
click at [857, 357] on input "number" at bounding box center [876, 360] width 73 height 22
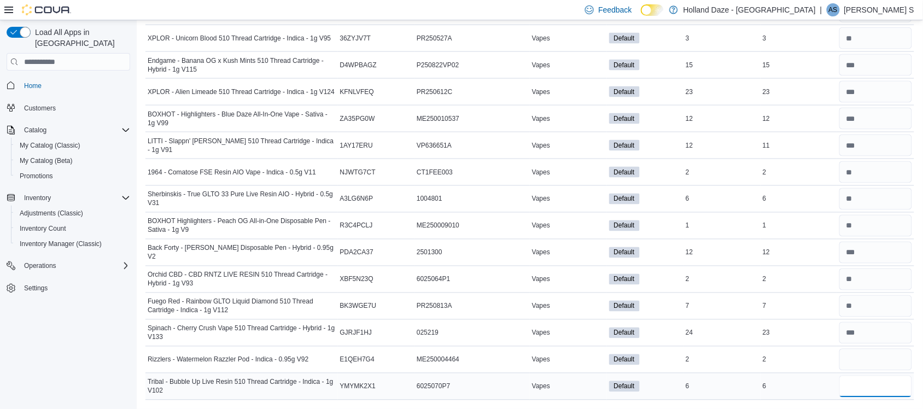
click at [855, 387] on input "number" at bounding box center [876, 387] width 73 height 22
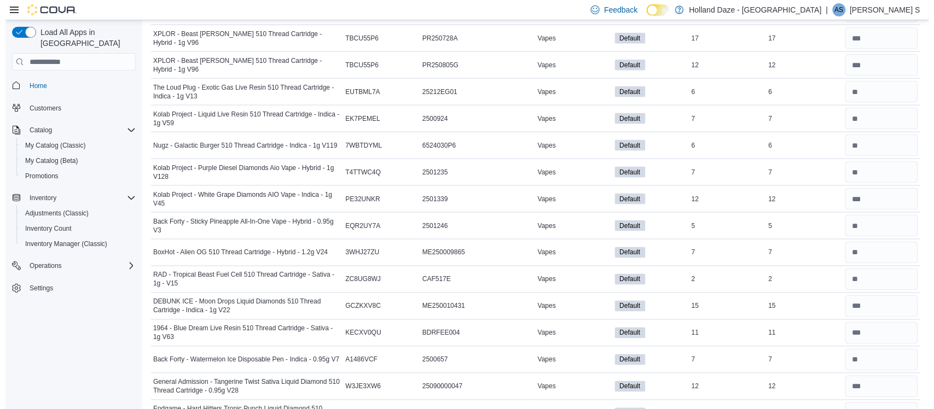
scroll to position [0, 0]
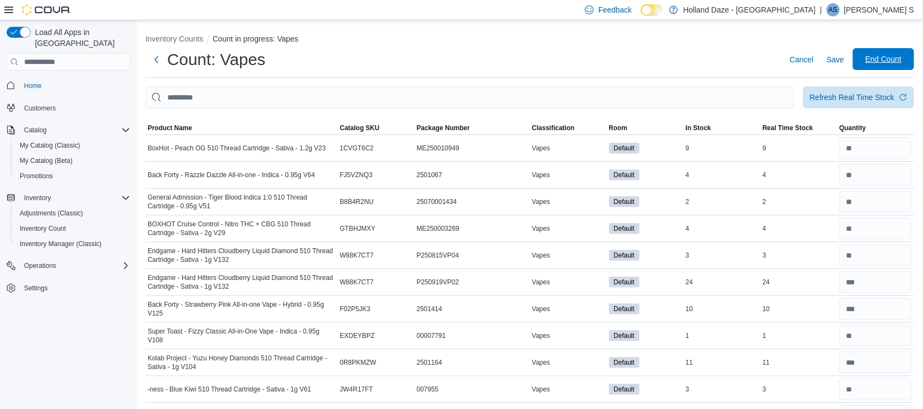
click at [882, 56] on span "End Count" at bounding box center [884, 59] width 36 height 11
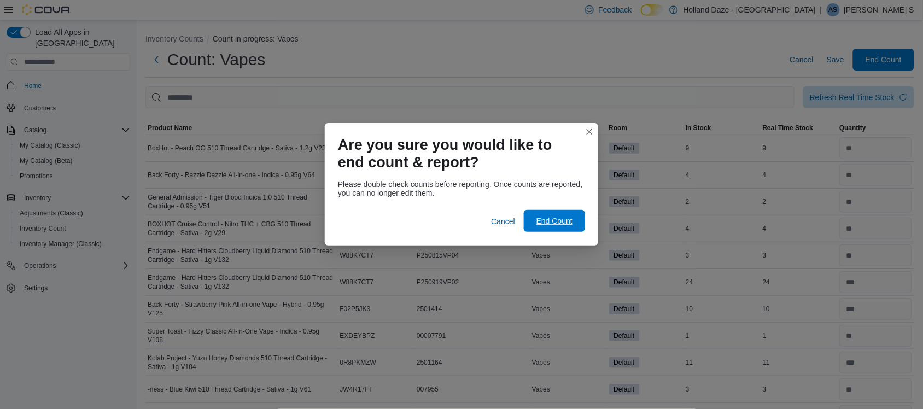
click at [567, 214] on span "End Count" at bounding box center [555, 221] width 48 height 22
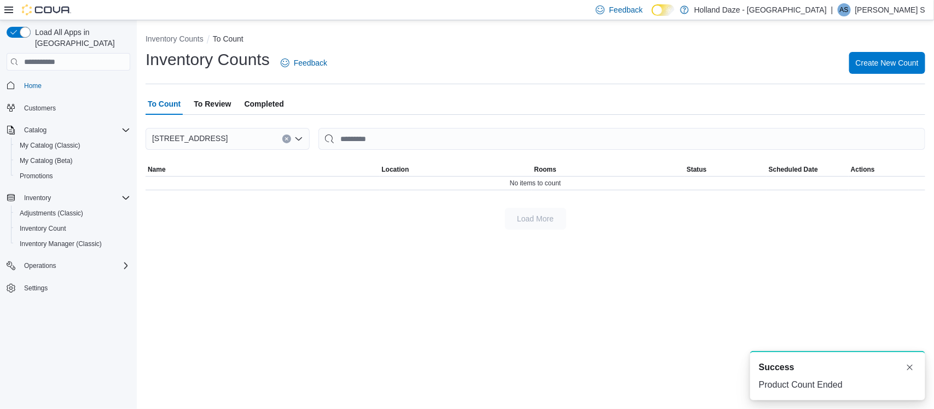
click at [219, 104] on span "To Review" at bounding box center [212, 104] width 37 height 22
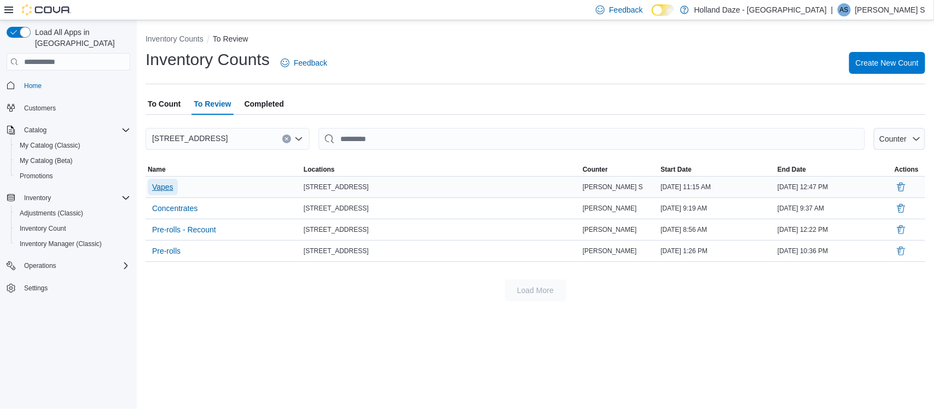
click at [171, 181] on span "Vapes" at bounding box center [162, 187] width 21 height 16
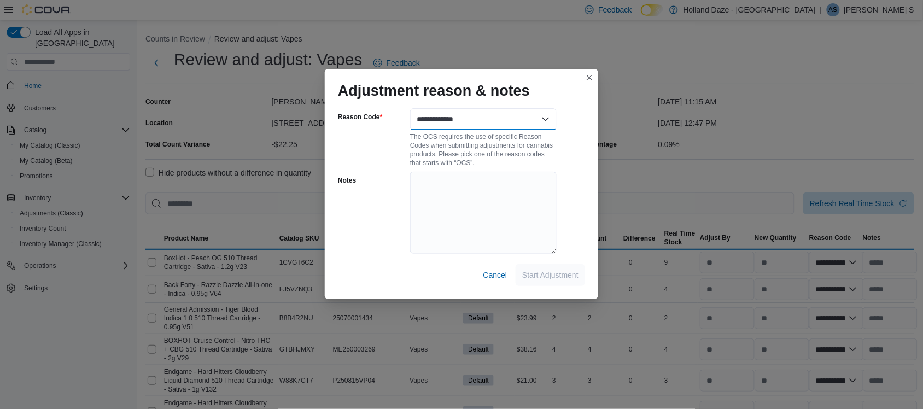
click at [504, 121] on select "**********" at bounding box center [483, 119] width 147 height 22
click at [410, 108] on select "**********" at bounding box center [483, 119] width 147 height 22
click at [536, 269] on span "Start Adjustment" at bounding box center [550, 275] width 56 height 22
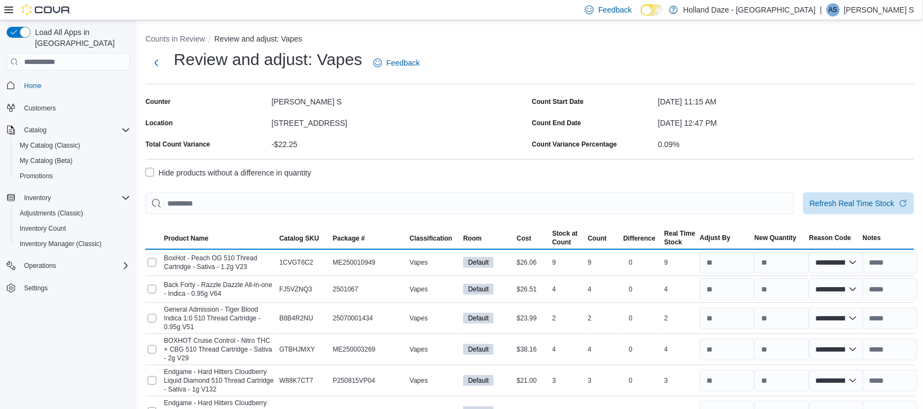
click at [150, 170] on label "Hide products without a difference in quantity" at bounding box center [229, 172] width 166 height 13
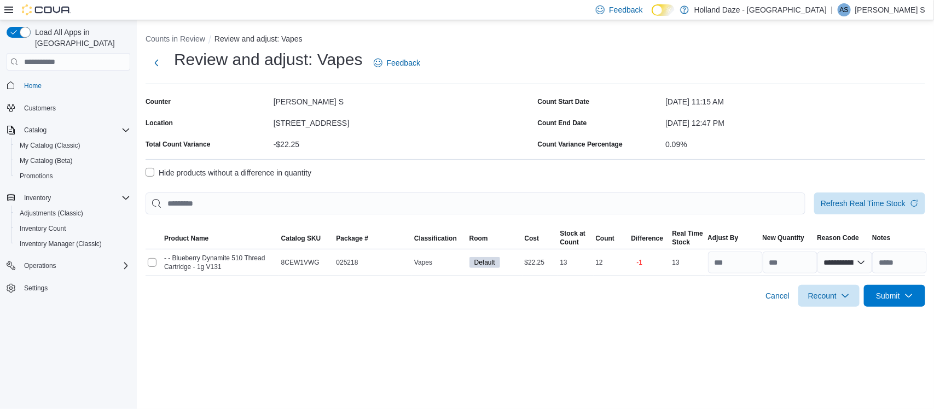
click at [894, 1] on div "Feedback Dark Mode Holland Daze - Brampton | AS [PERSON_NAME] S" at bounding box center [758, 10] width 334 height 22
click at [849, 8] on span "AS" at bounding box center [844, 9] width 9 height 13
click at [846, 105] on span "Sign Out" at bounding box center [855, 104] width 30 height 11
